Goal: Consume media (video, audio): Consume media (video, audio)

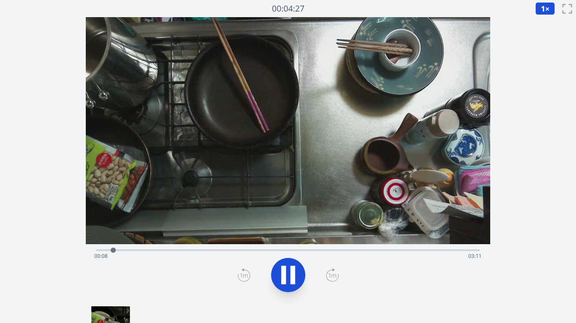
click at [190, 247] on div "経過時間: 00:08 残り時間: 03:11" at bounding box center [288, 249] width 384 height 10
click at [221, 250] on div "経過時間: 00:50 残り時間: 02:29" at bounding box center [287, 256] width 387 height 14
click at [242, 250] on div "経過時間: 01:06 残り時間: 02:13" at bounding box center [287, 256] width 387 height 14
click at [263, 250] on div "経過時間: 01:16 残り時間: 02:03" at bounding box center [287, 256] width 387 height 14
click at [282, 249] on div "経過時間: 01:27 残り時間: 01:52" at bounding box center [287, 256] width 387 height 14
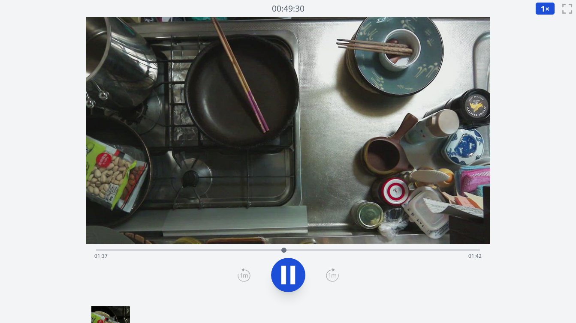
click at [306, 249] on div "経過時間: 01:37 残り時間: 01:42" at bounding box center [287, 256] width 387 height 14
click at [330, 249] on div "経過時間: 01:49 残り時間: 01:30" at bounding box center [287, 256] width 387 height 14
click at [377, 251] on div "経過時間: 03:05 残り時間: 00:14" at bounding box center [287, 256] width 387 height 14
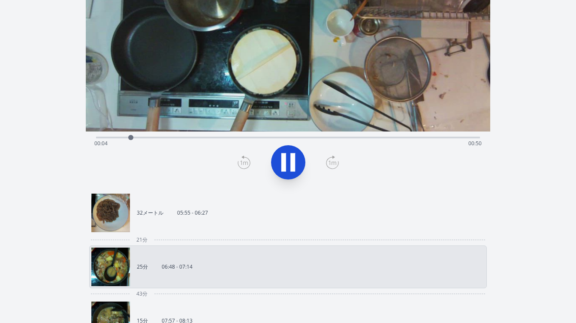
scroll to position [114, 0]
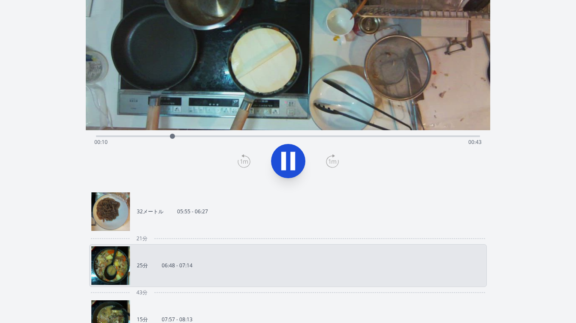
click at [209, 240] on div "21分" at bounding box center [287, 238] width 397 height 11
click at [224, 225] on link "32メートル 05:55 - 06:27" at bounding box center [284, 211] width 386 height 39
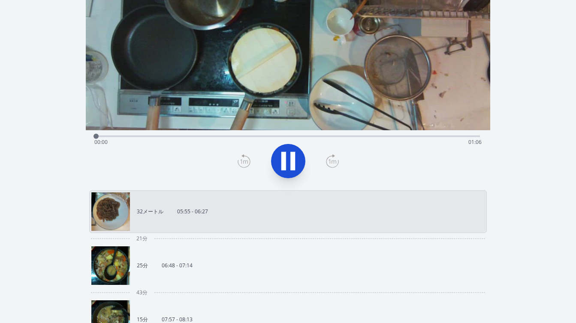
click at [111, 135] on div "経過時間: 00:00 残り時間: 01:06" at bounding box center [287, 142] width 387 height 14
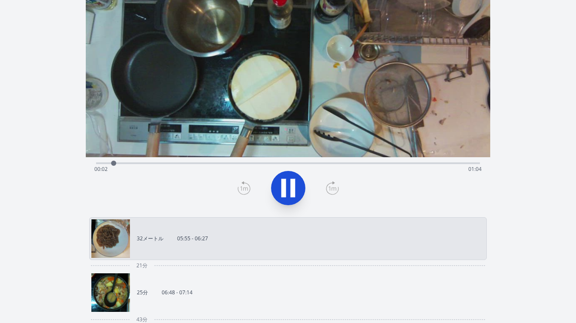
scroll to position [81, 0]
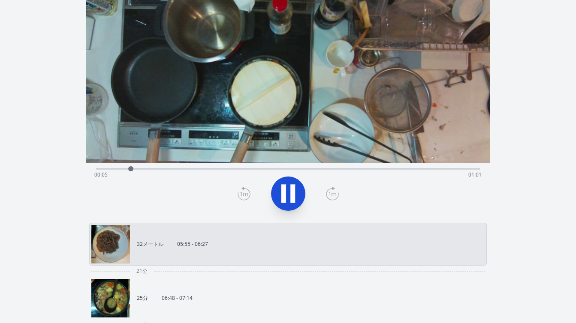
click at [531, 152] on div "録音を破棄しますか? 一度破棄すると回復できなくなります。 キャンセル 記録を破棄 00:02:53 1 × 0.25倍 0.5× 1× 1.5倍 2× fu…" at bounding box center [288, 242] width 576 height 647
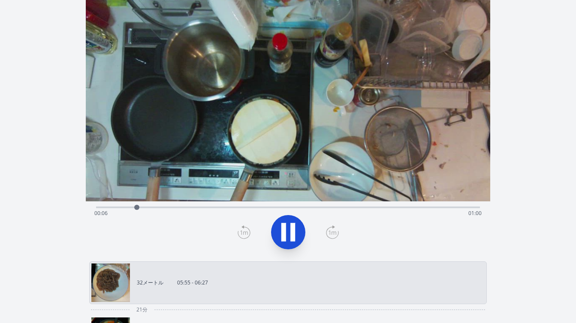
scroll to position [41, 0]
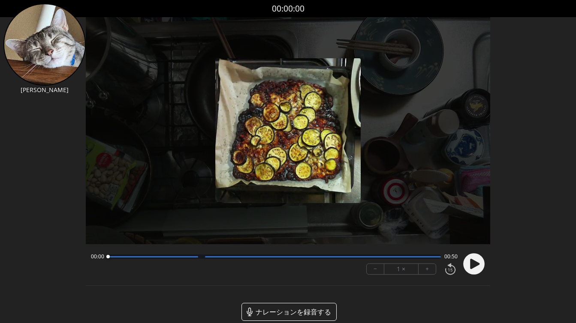
click at [472, 263] on icon at bounding box center [474, 264] width 9 height 10
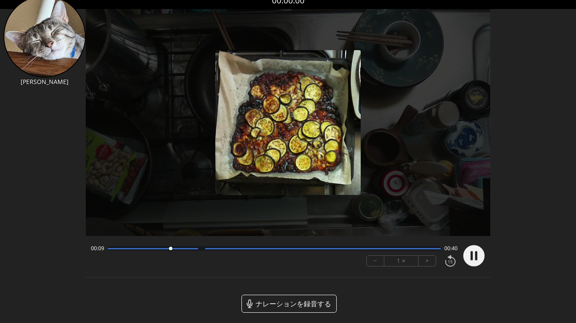
scroll to position [12, 0]
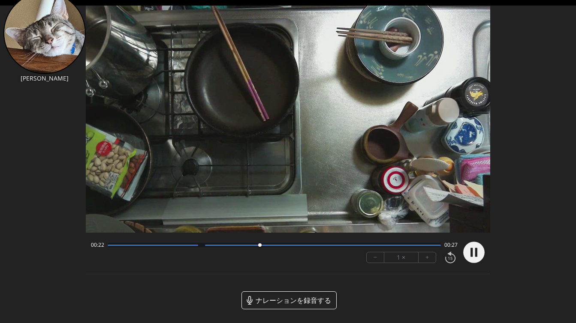
click at [429, 259] on button "+" at bounding box center [426, 257] width 17 height 10
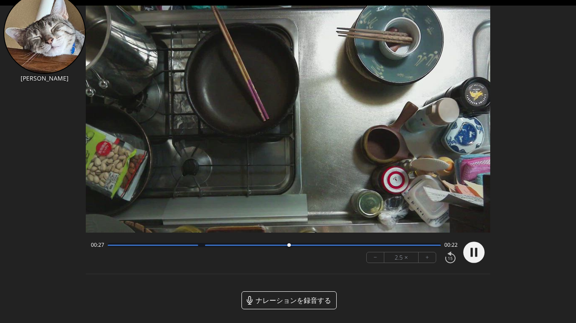
click at [429, 259] on button "+" at bounding box center [426, 257] width 17 height 10
